Goal: Transaction & Acquisition: Purchase product/service

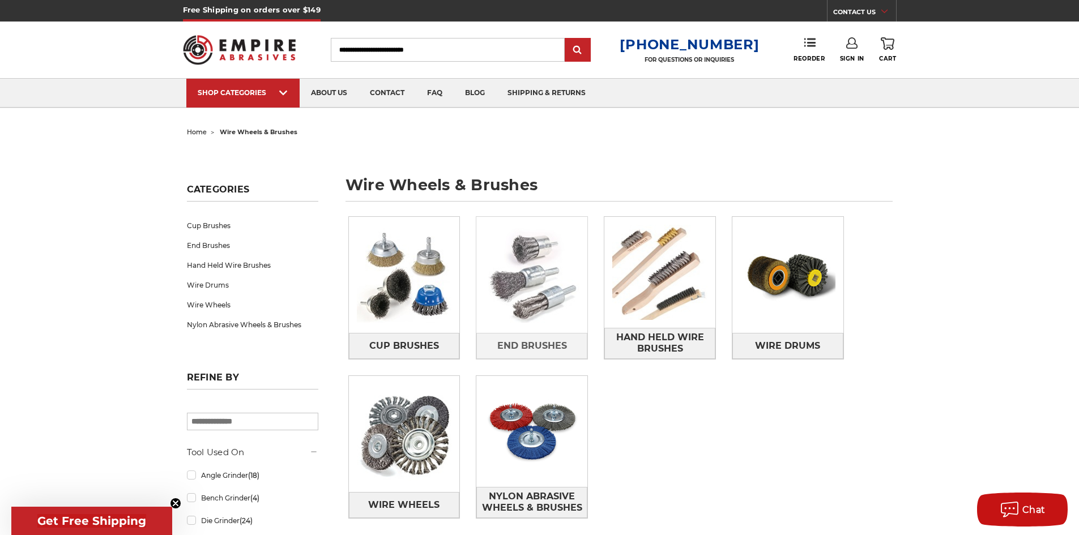
click at [526, 293] on img at bounding box center [531, 275] width 111 height 111
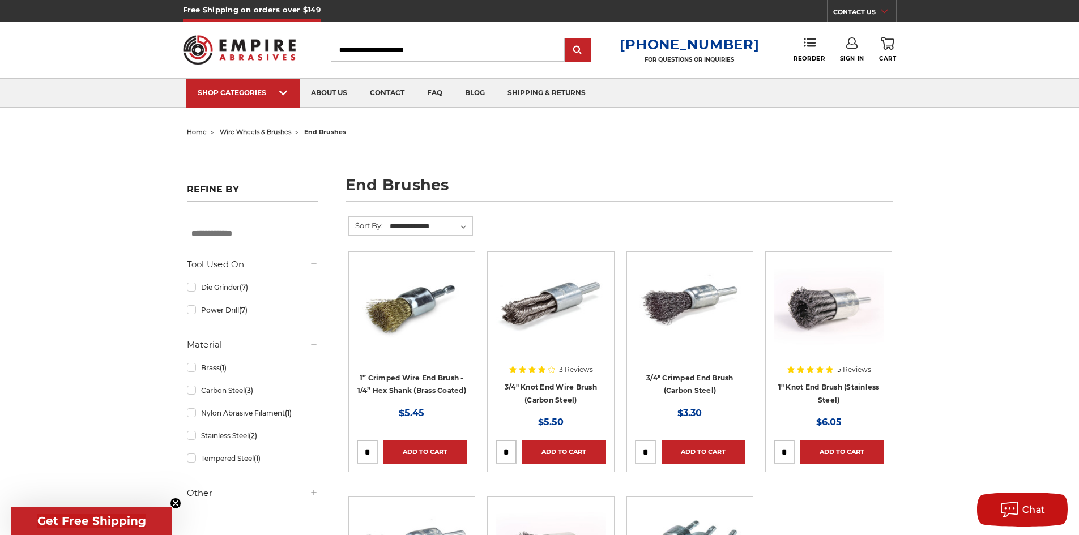
scroll to position [170, 0]
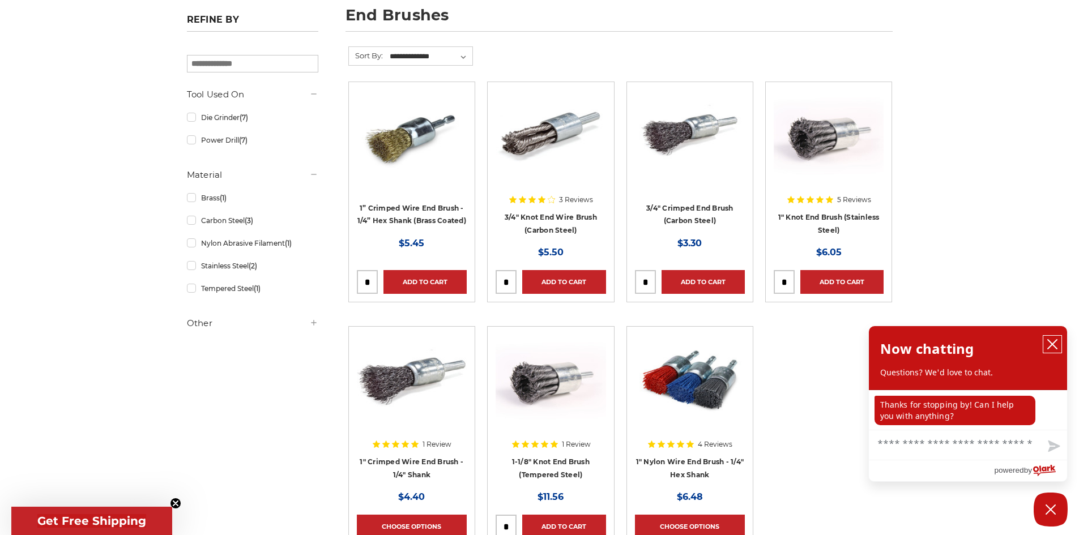
click at [1055, 348] on icon "close chatbox" at bounding box center [1052, 344] width 11 height 11
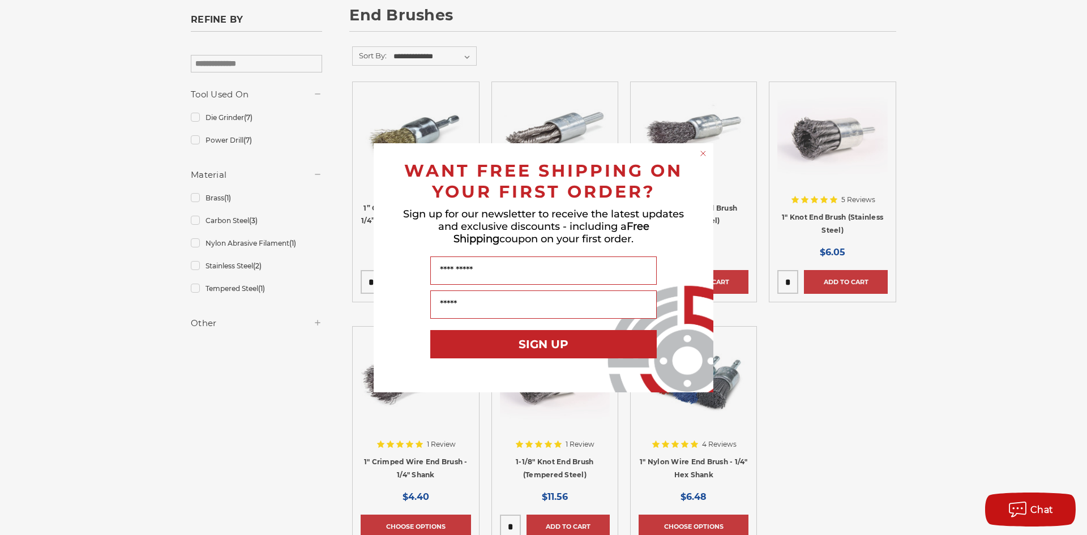
click at [701, 151] on circle "Close dialog" at bounding box center [703, 153] width 11 height 11
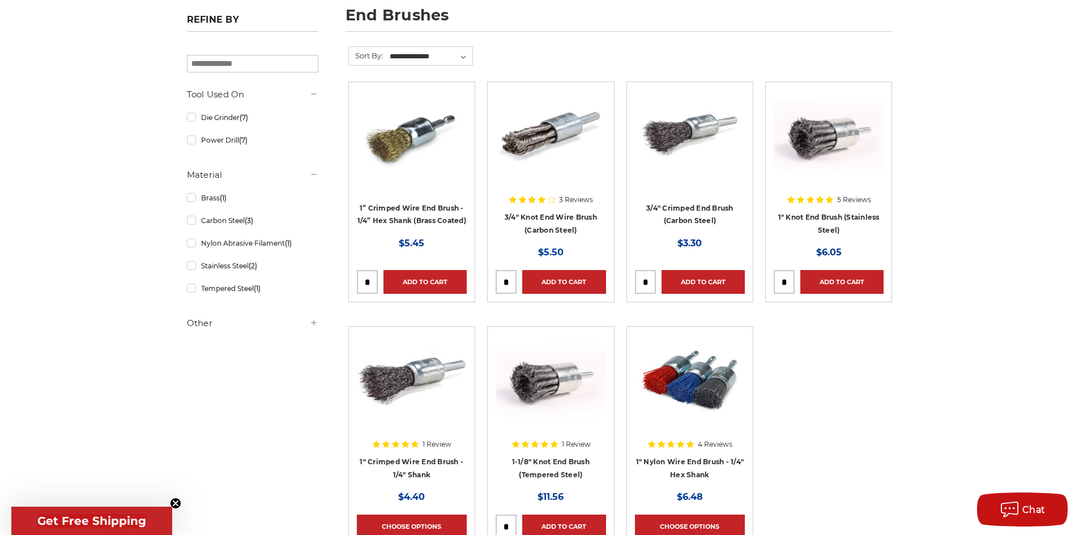
click at [844, 211] on div at bounding box center [829, 162] width 110 height 145
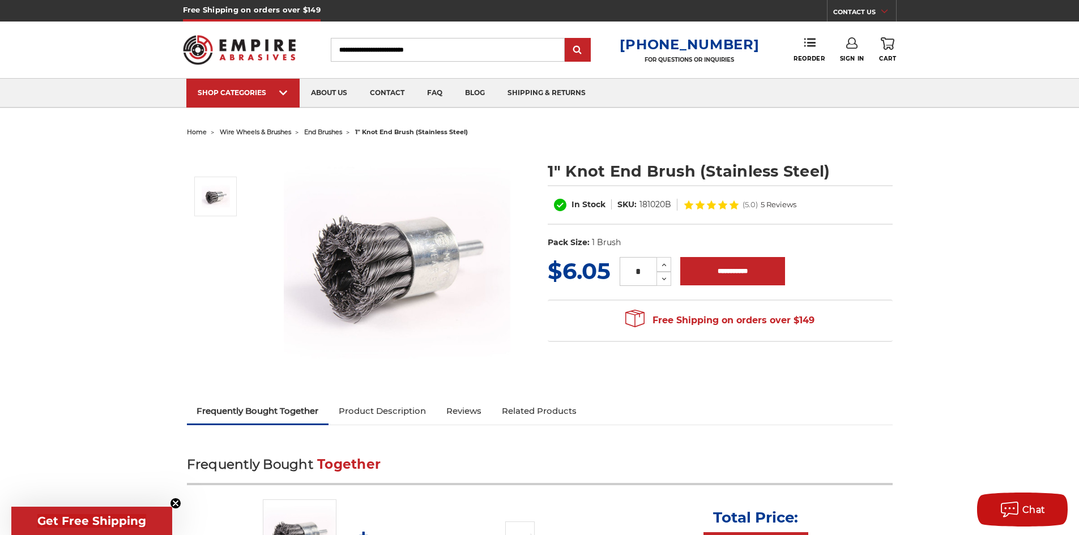
click at [379, 258] on img at bounding box center [397, 261] width 227 height 227
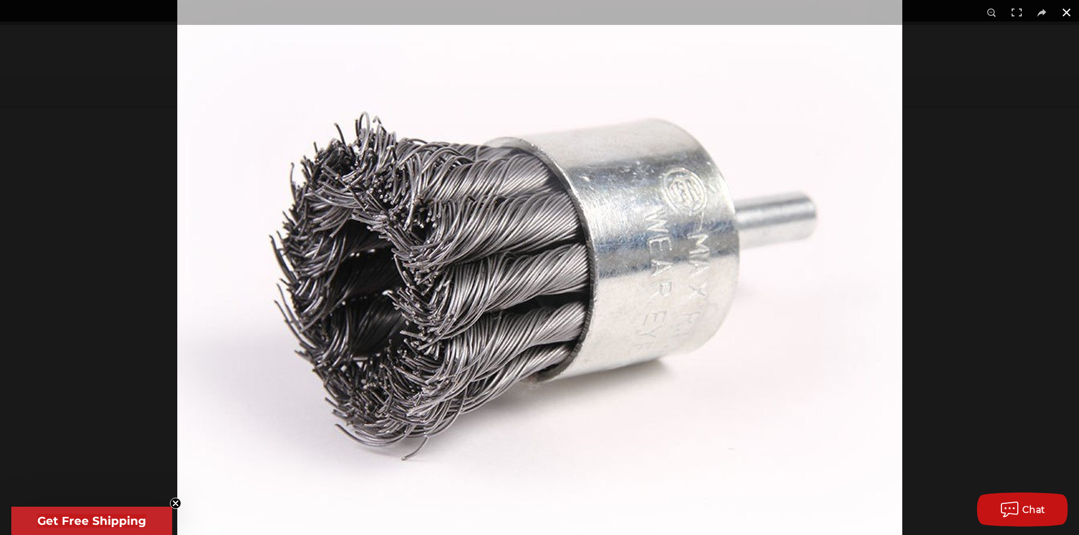
click at [1066, 12] on button at bounding box center [1066, 12] width 25 height 25
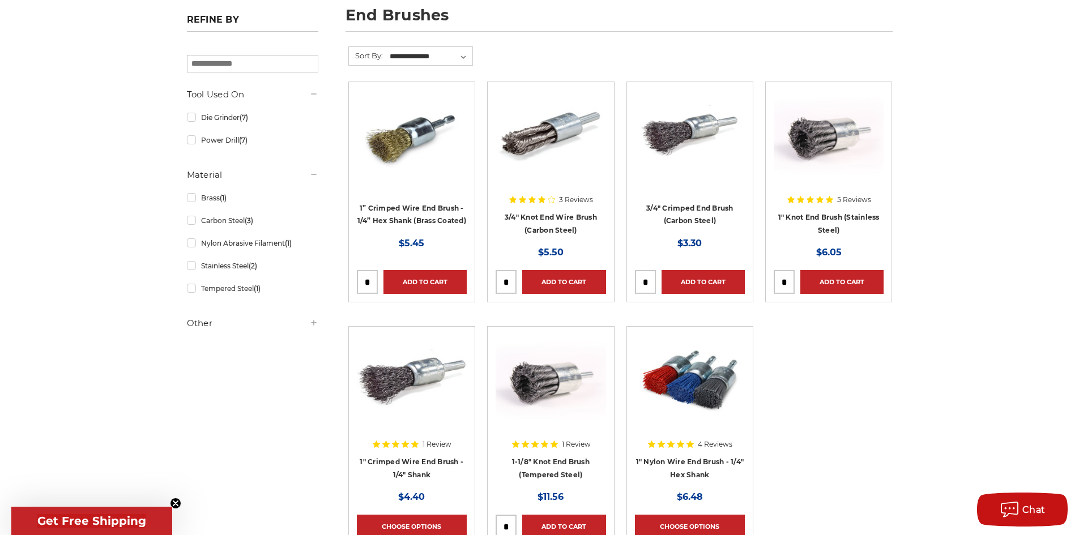
click at [694, 215] on div at bounding box center [690, 162] width 110 height 145
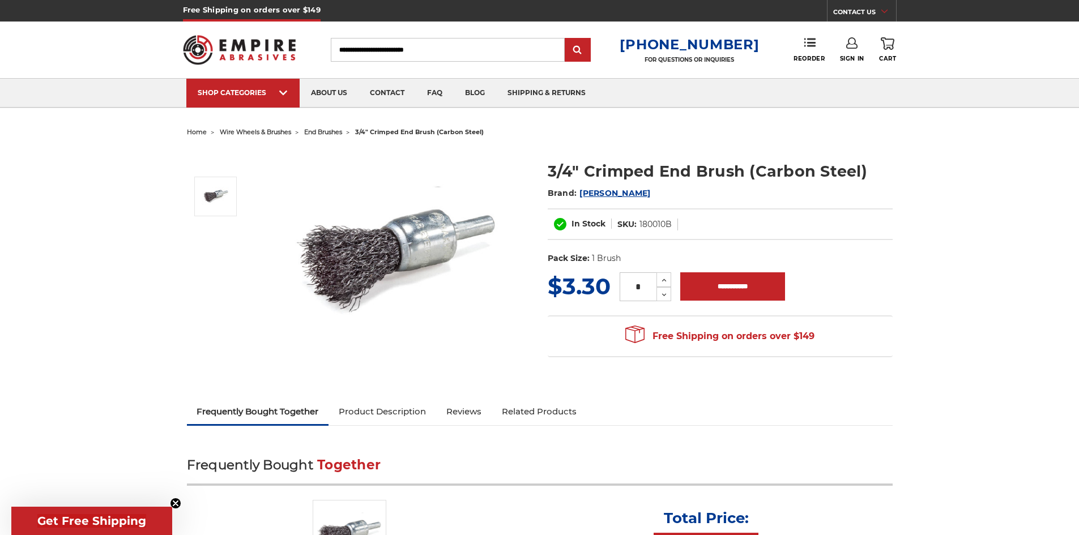
click at [398, 247] on img at bounding box center [397, 261] width 227 height 227
